Goal: Find specific page/section: Find specific page/section

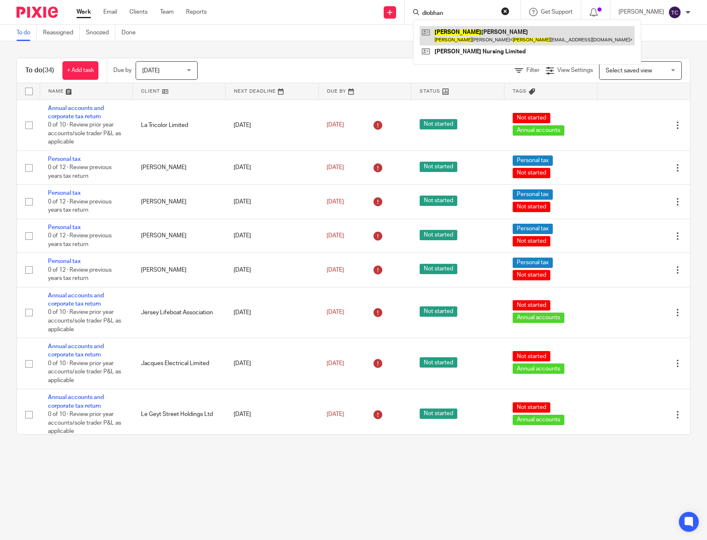
type input "diobhan"
click at [486, 32] on link at bounding box center [526, 35] width 215 height 19
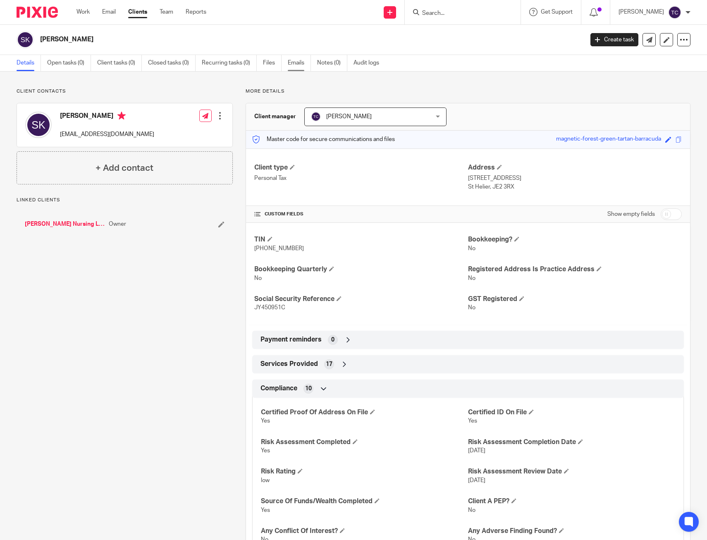
click at [292, 63] on link "Emails" at bounding box center [299, 63] width 23 height 16
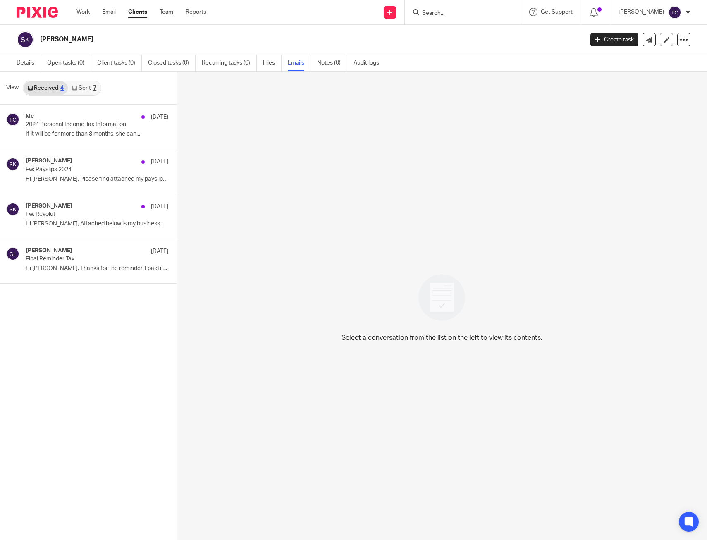
click at [85, 89] on link "Sent 7" at bounding box center [84, 87] width 32 height 13
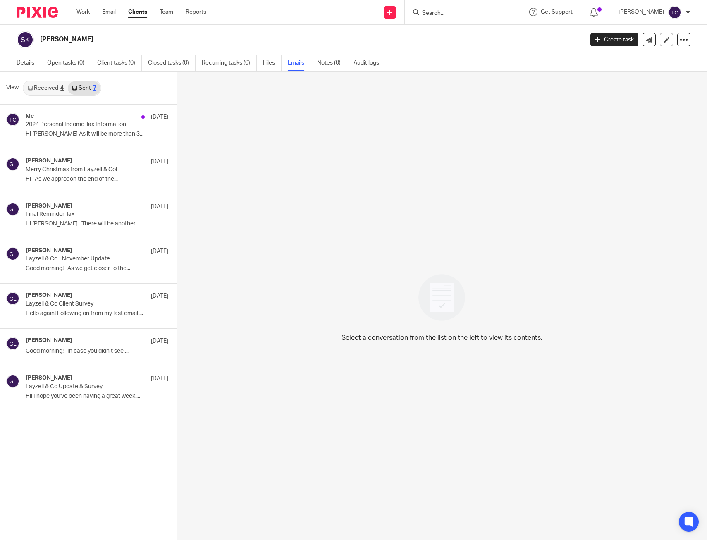
click at [55, 88] on link "Received 4" at bounding box center [46, 87] width 44 height 13
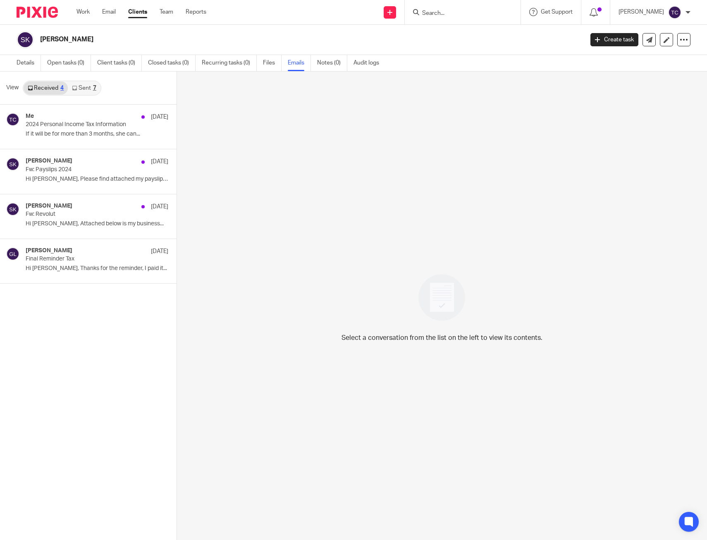
click at [320, 134] on div "Select a conversation from the list on the left to view its contents." at bounding box center [442, 306] width 530 height 468
